Goal: Information Seeking & Learning: Learn about a topic

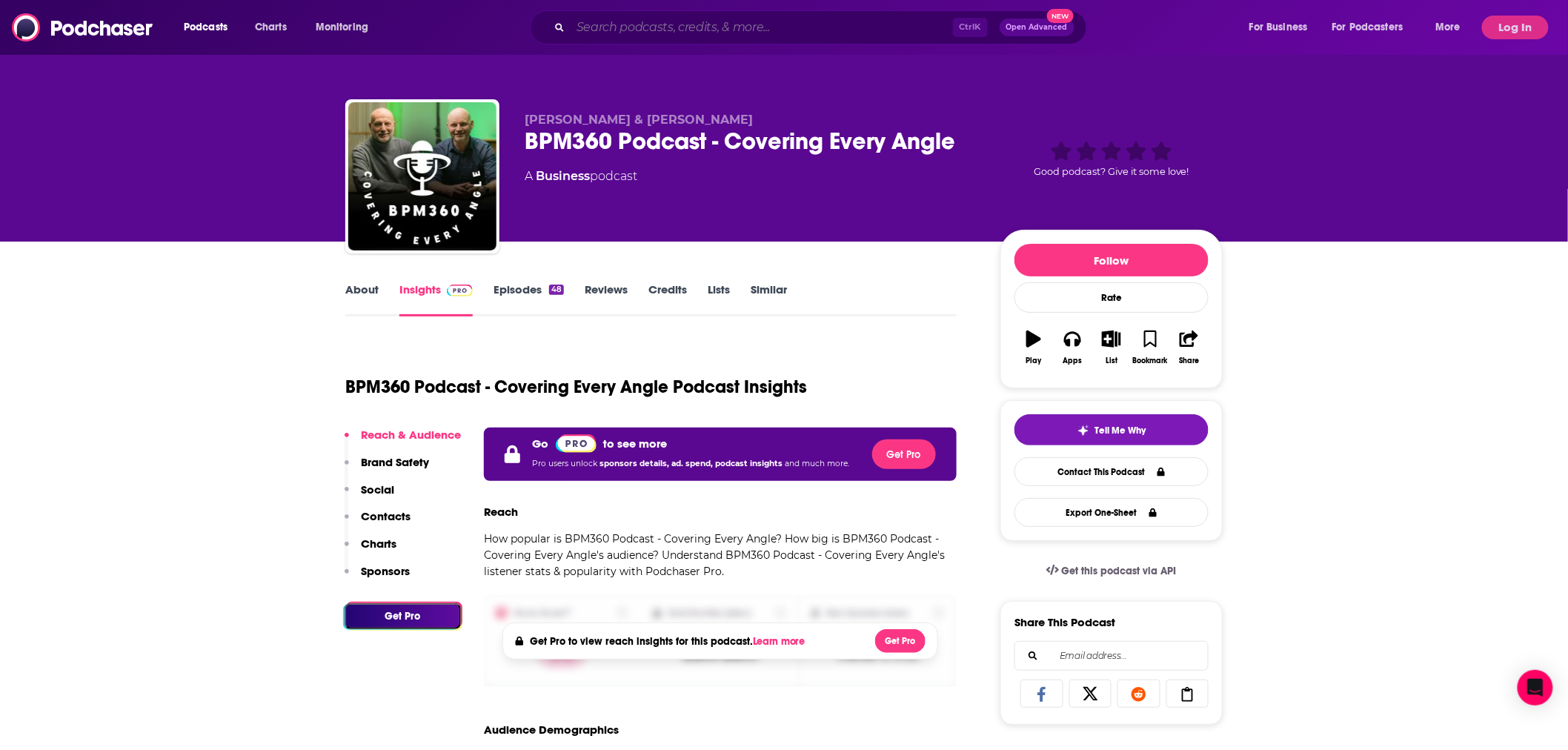
click at [650, 33] on input "Search podcasts, credits, & more..." at bounding box center [762, 27] width 383 height 24
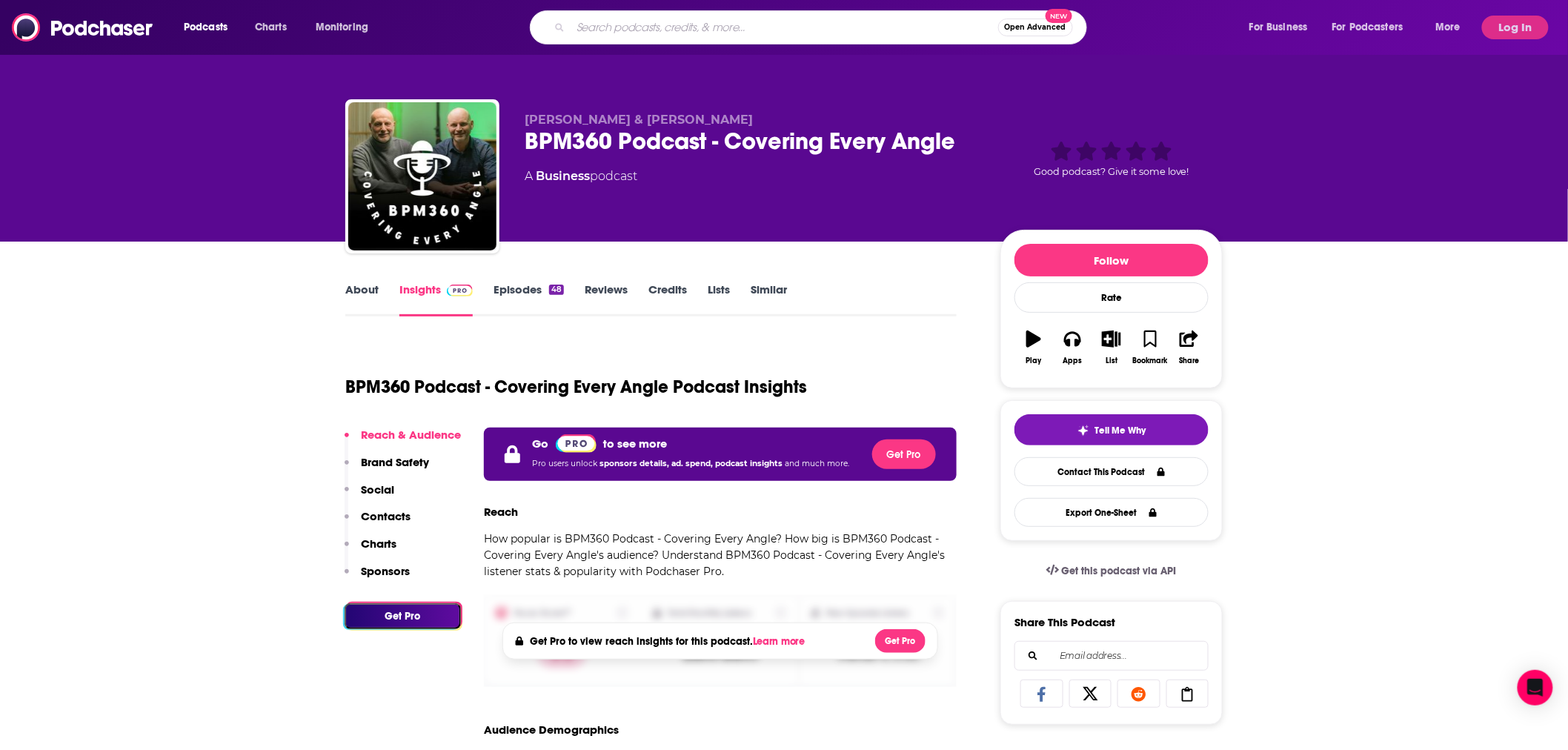
paste input "Dissolving Fear"
type input "Dissolving Fear"
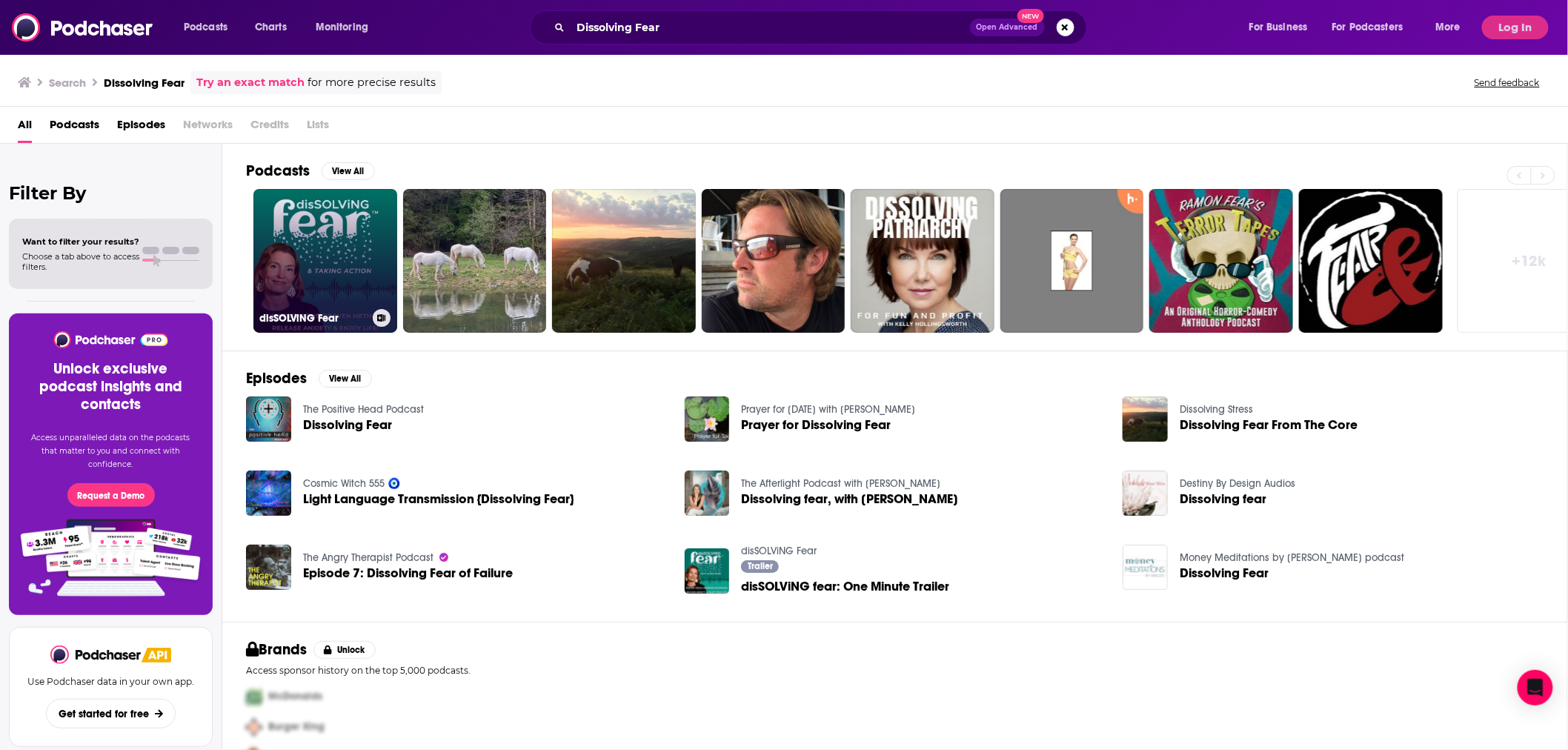
click at [363, 240] on link "disSOLViNG Fear" at bounding box center [325, 261] width 143 height 143
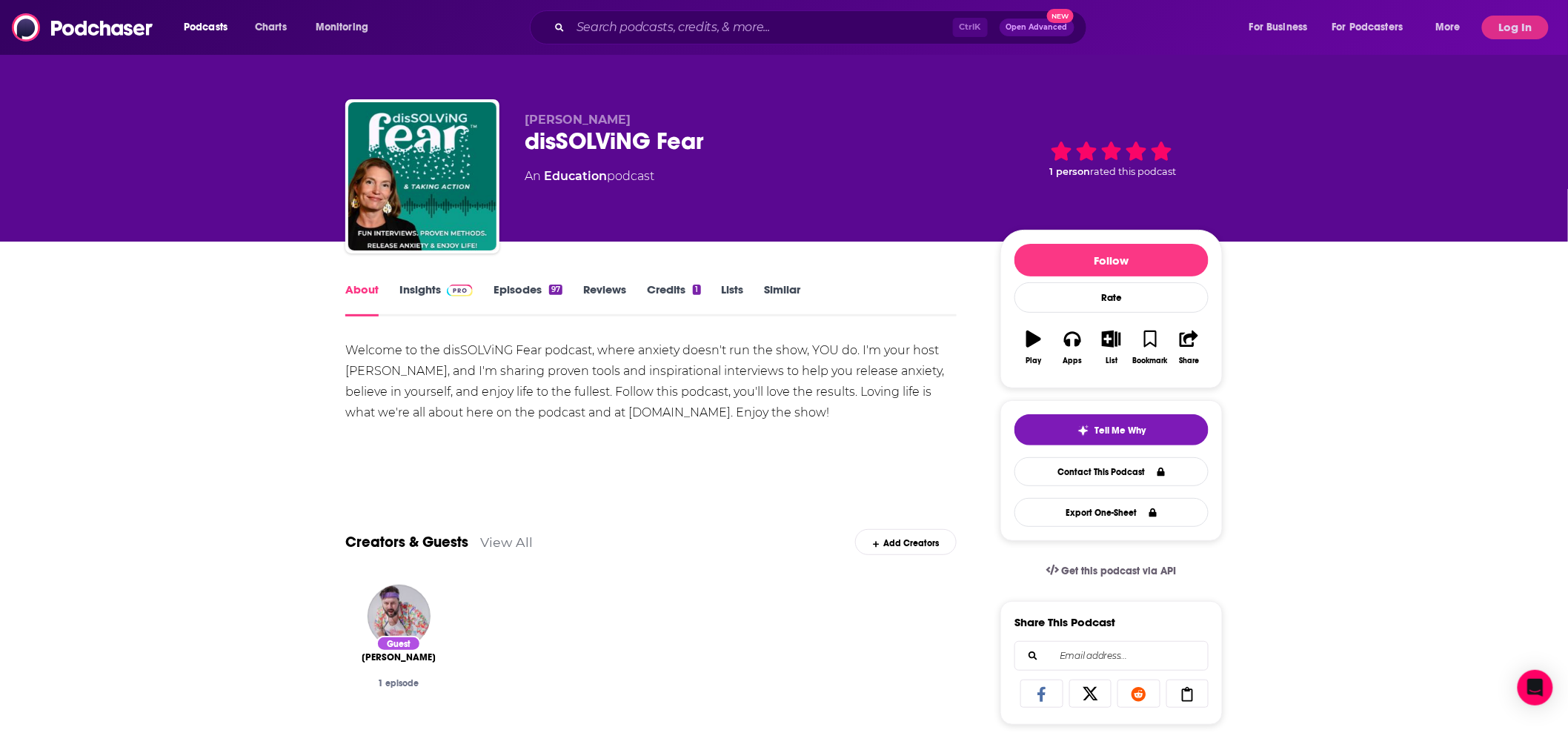
click at [425, 294] on link "Insights" at bounding box center [436, 299] width 73 height 34
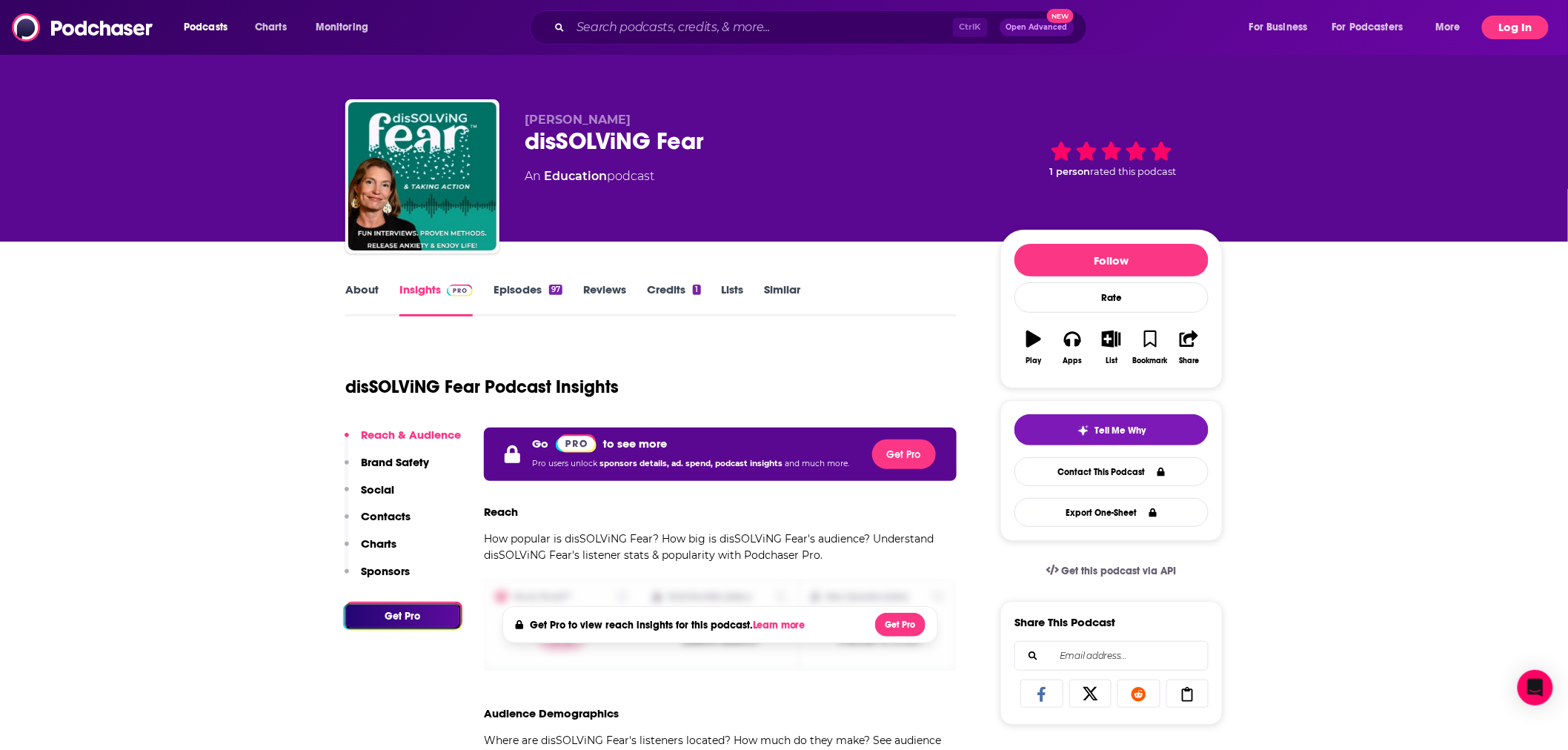
click at [1518, 29] on button "Log In" at bounding box center [1516, 27] width 66 height 24
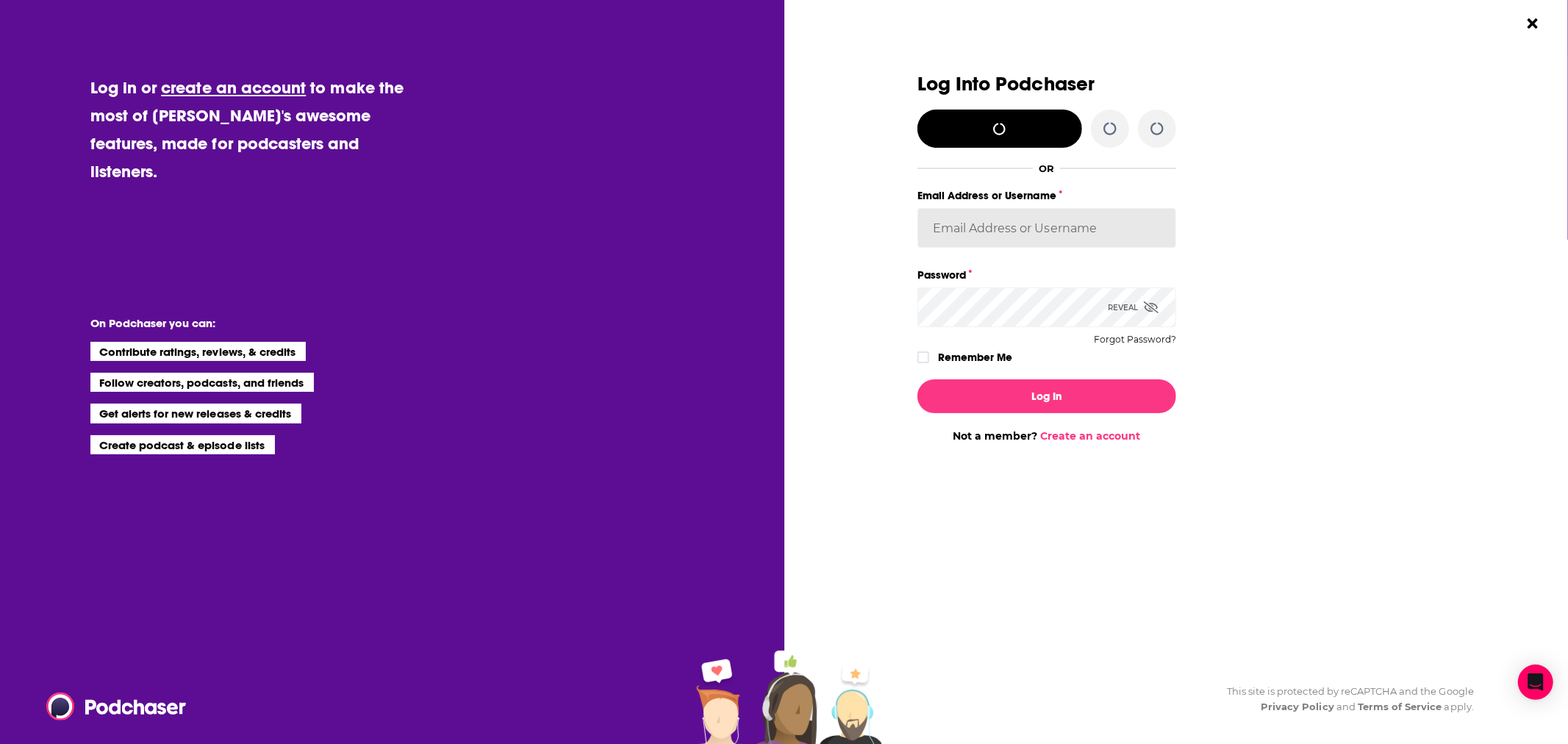
type input "Spiral5-G2"
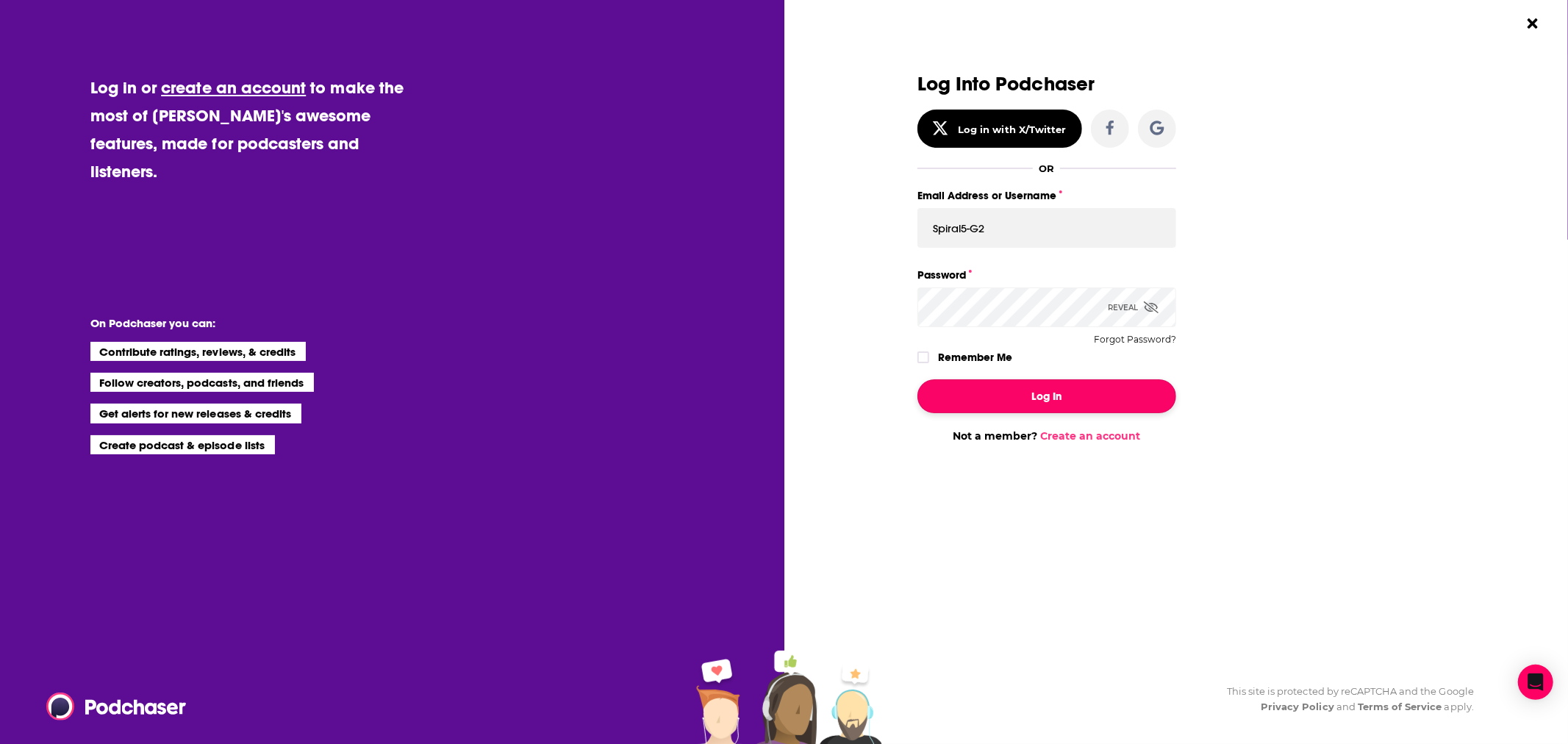
click at [1008, 387] on button "Log In" at bounding box center [1046, 396] width 259 height 34
